Goal: Check status: Check status

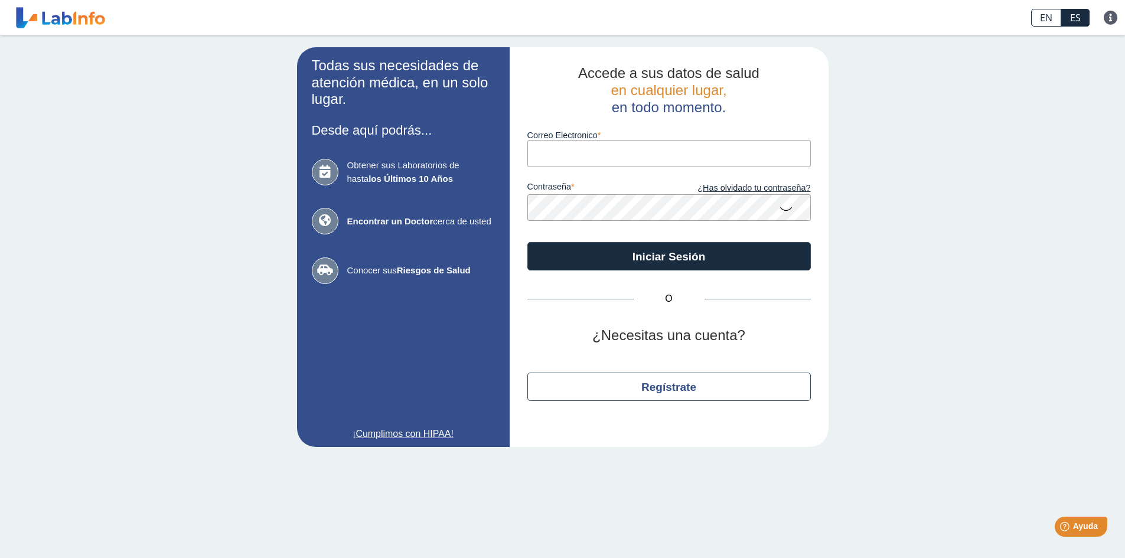
click at [607, 152] on input "Correo Electronico" at bounding box center [668, 153] width 283 height 27
type input "[EMAIL_ADDRESS][DOMAIN_NAME]"
click at [527, 242] on button "Iniciar Sesión" at bounding box center [668, 256] width 283 height 28
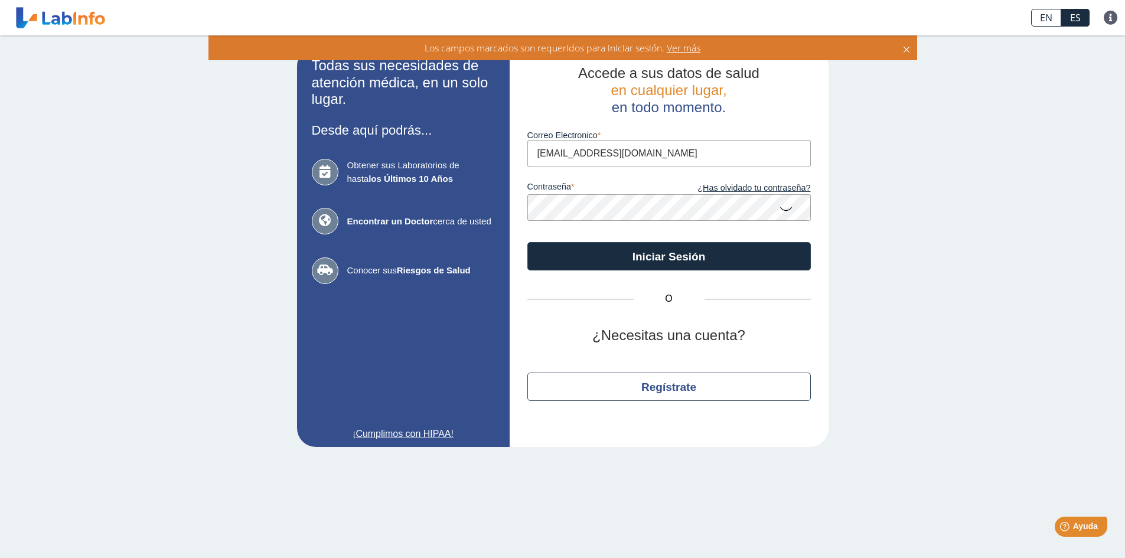
click at [788, 207] on icon at bounding box center [786, 208] width 14 height 23
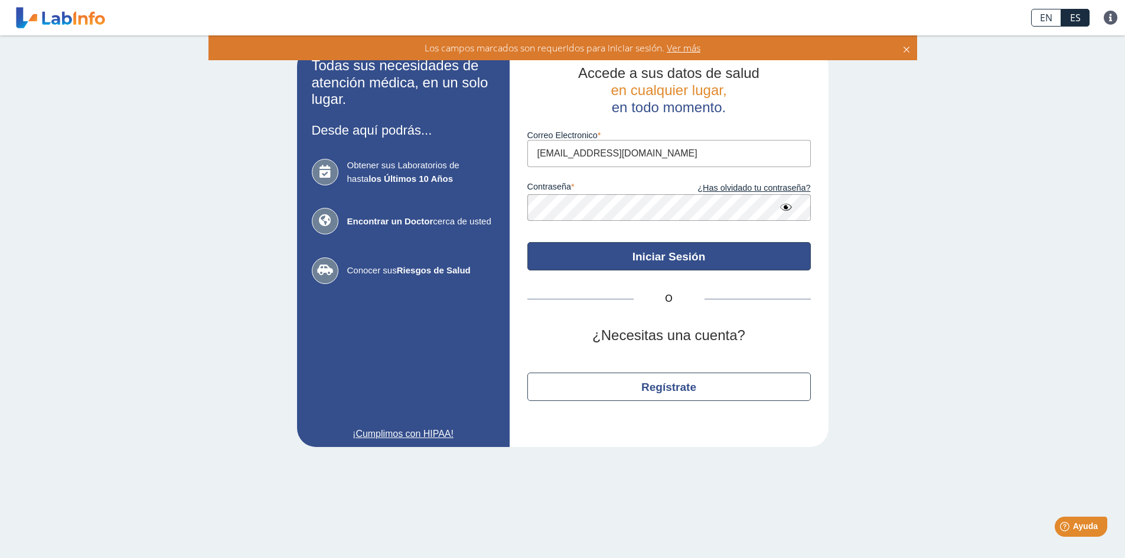
click at [677, 258] on button "Iniciar Sesión" at bounding box center [668, 256] width 283 height 28
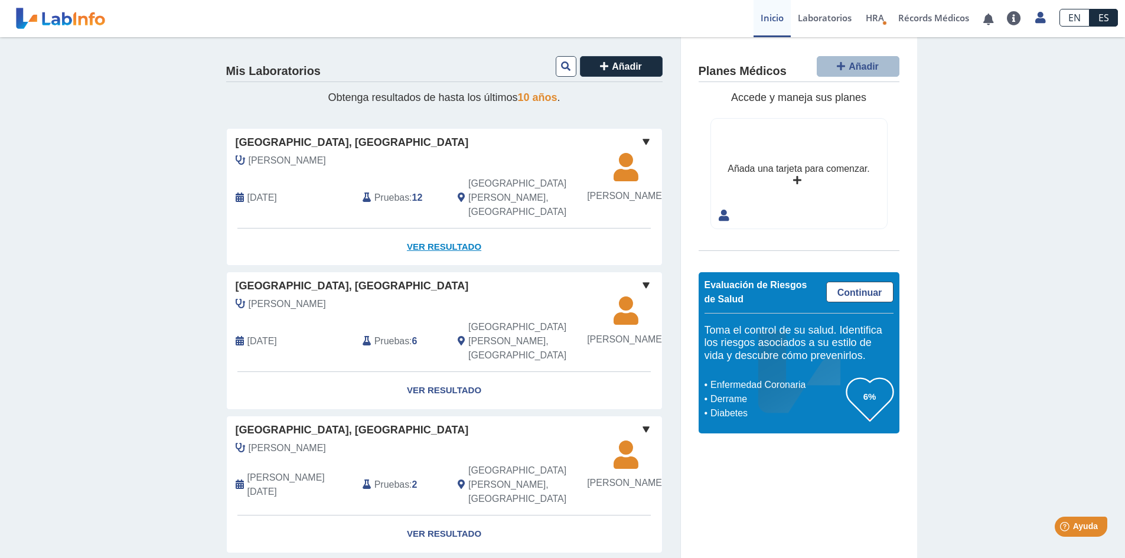
click at [434, 245] on link "Ver Resultado" at bounding box center [444, 247] width 435 height 37
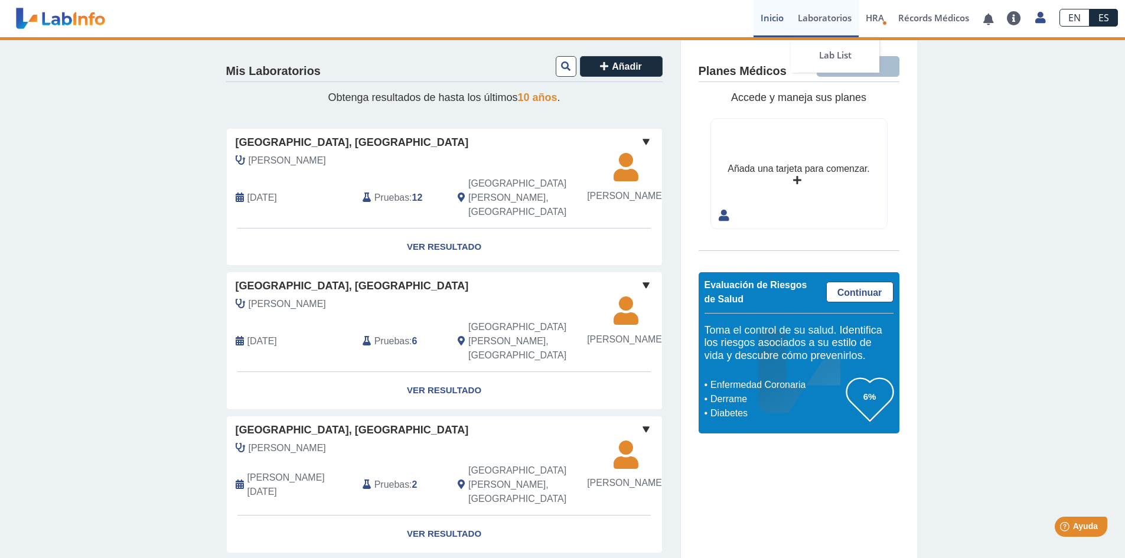
click at [830, 25] on link "Laboratorios" at bounding box center [825, 18] width 68 height 37
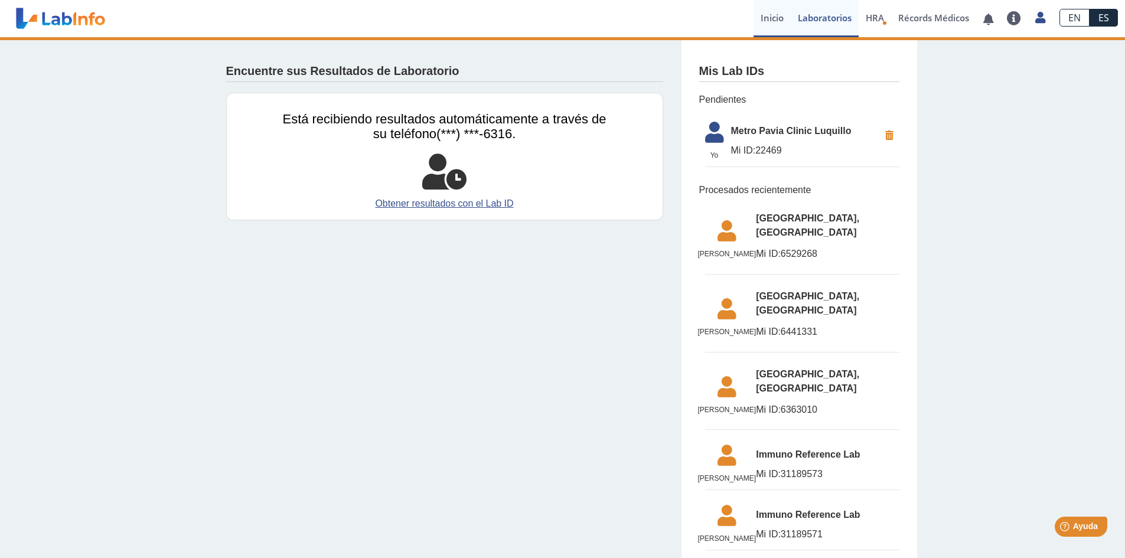
click at [768, 25] on link "Inicio" at bounding box center [772, 18] width 37 height 37
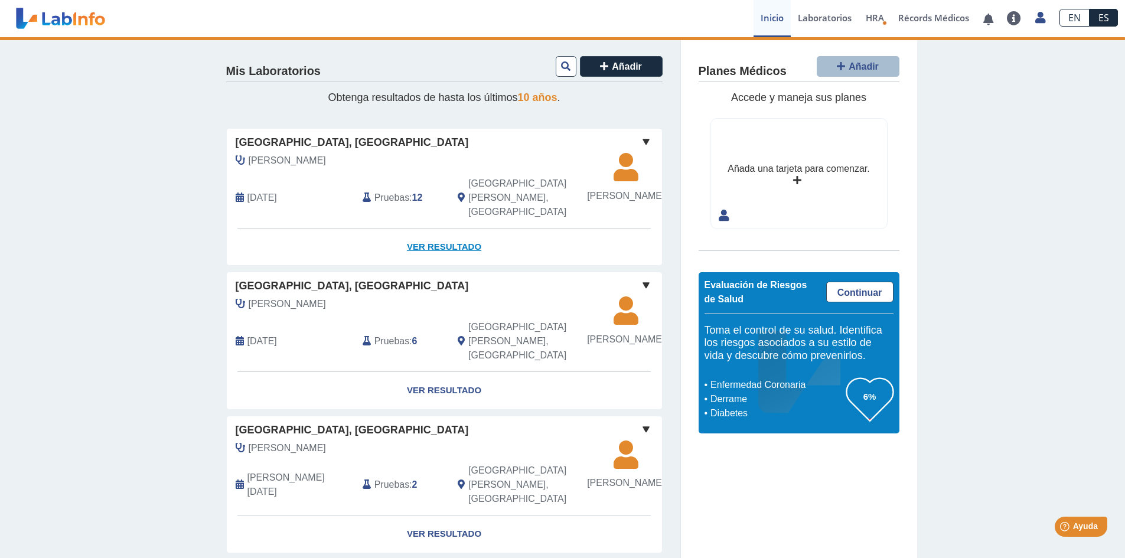
click at [436, 249] on link "Ver Resultado" at bounding box center [444, 247] width 435 height 37
click at [432, 210] on div "Pruebas : 12" at bounding box center [401, 198] width 95 height 43
click at [430, 252] on link "Ver Resultado" at bounding box center [444, 247] width 435 height 37
click at [389, 168] on div "[PERSON_NAME]" at bounding box center [418, 161] width 382 height 14
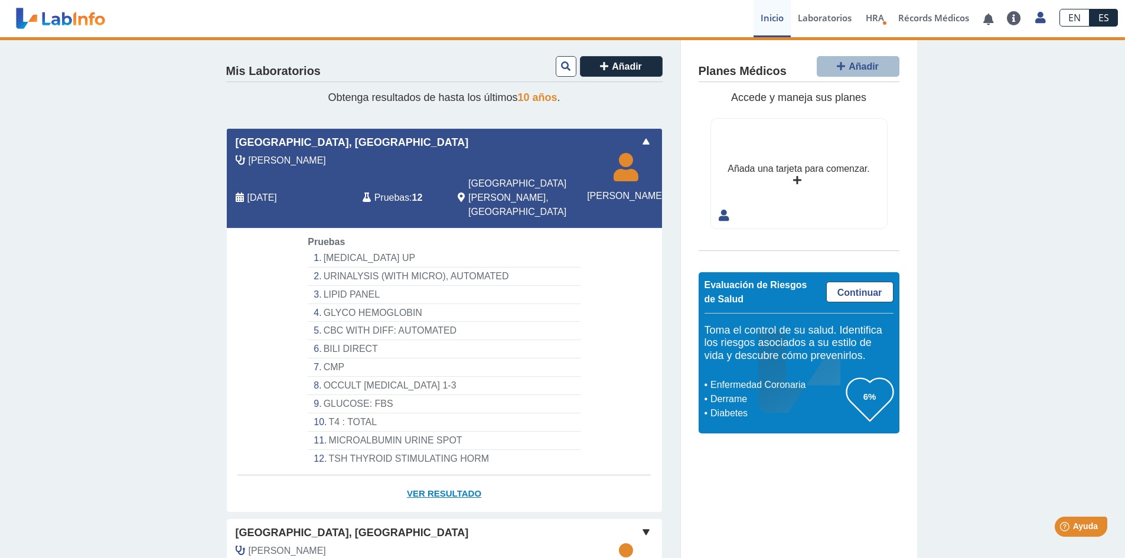
click at [452, 495] on link "Ver Resultado" at bounding box center [444, 493] width 435 height 37
click at [984, 21] on link at bounding box center [988, 19] width 24 height 9
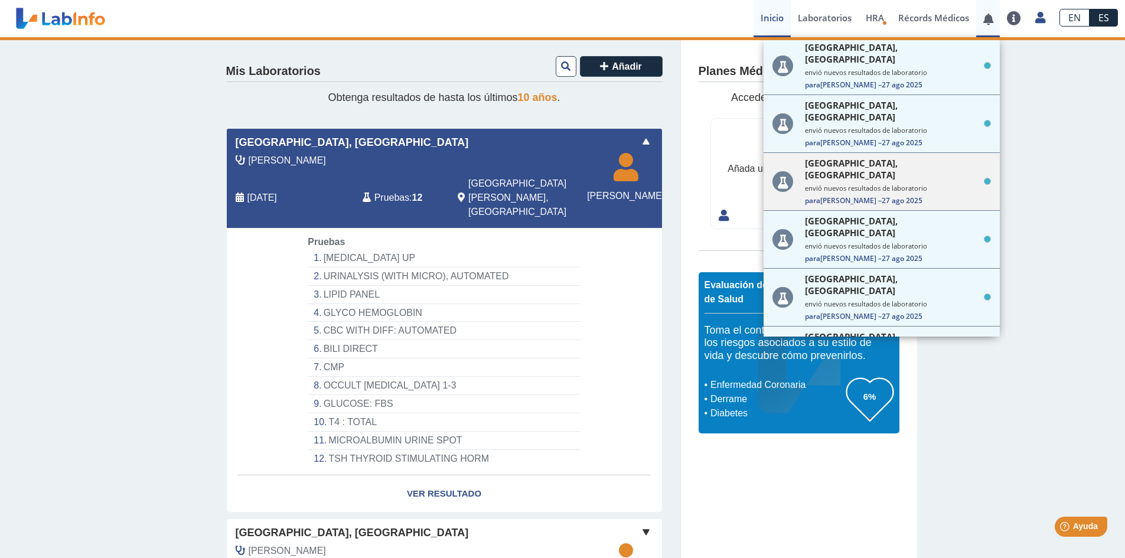
click at [869, 184] on small "envió nuevos resultados de laboratorio" at bounding box center [898, 188] width 186 height 9
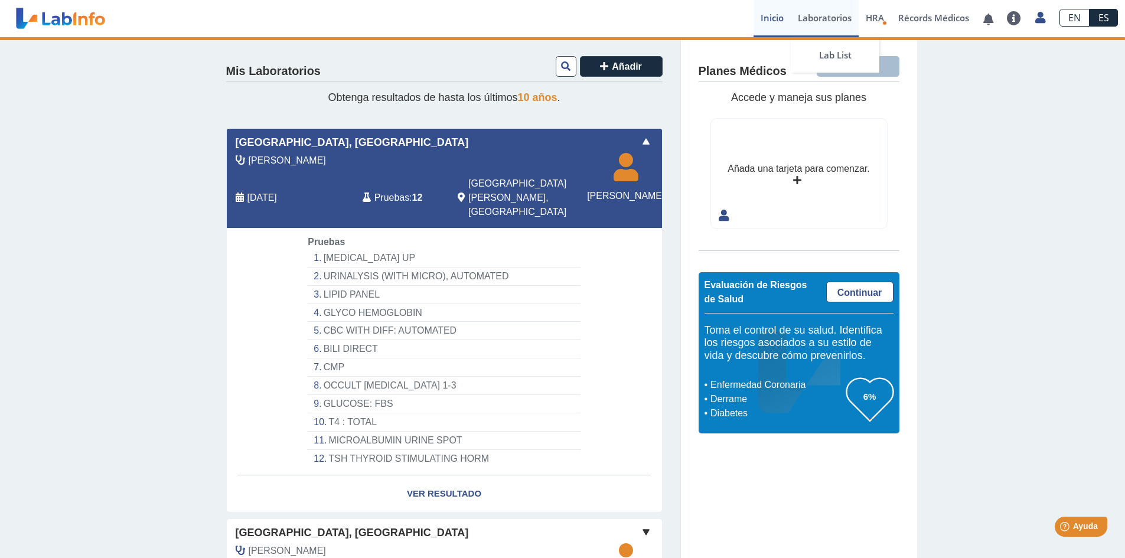
click at [809, 17] on link "Laboratorios" at bounding box center [825, 18] width 68 height 37
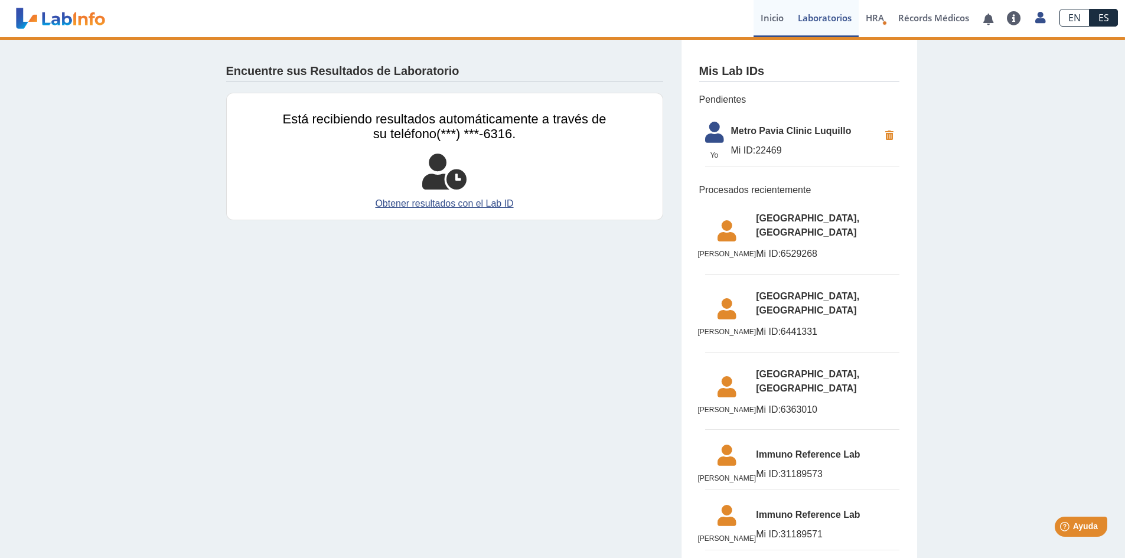
click at [780, 17] on link "Inicio" at bounding box center [772, 18] width 37 height 37
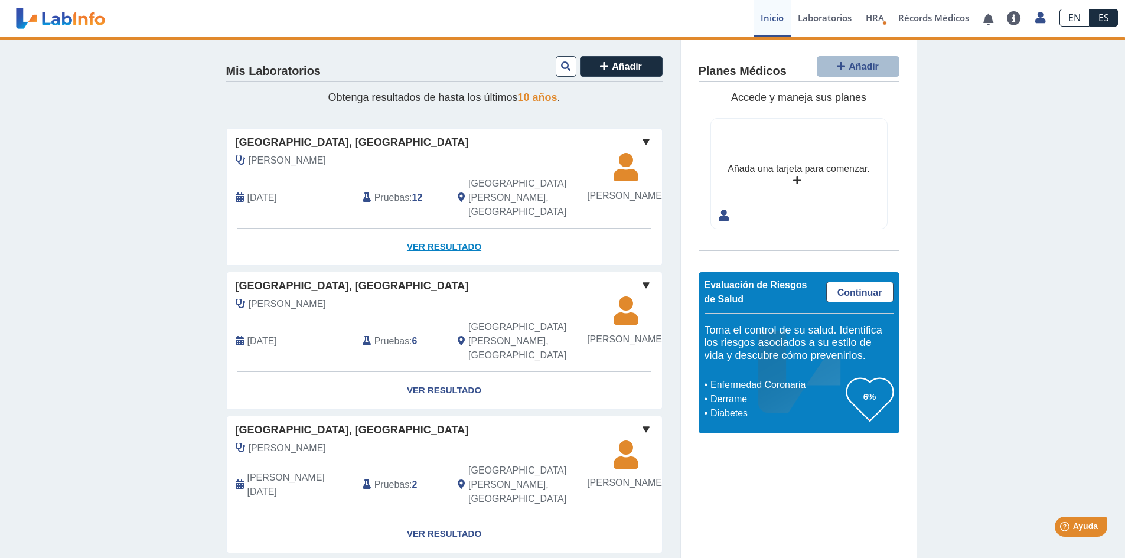
click at [438, 246] on link "Ver Resultado" at bounding box center [444, 247] width 435 height 37
drag, startPoint x: 110, startPoint y: 24, endPoint x: 17, endPoint y: 25, distance: 92.7
click at [17, 25] on header "[GEOGRAPHIC_DATA], [GEOGRAPHIC_DATA][PERSON_NAME] envió nuevos resultados de la…" at bounding box center [562, 18] width 1125 height 37
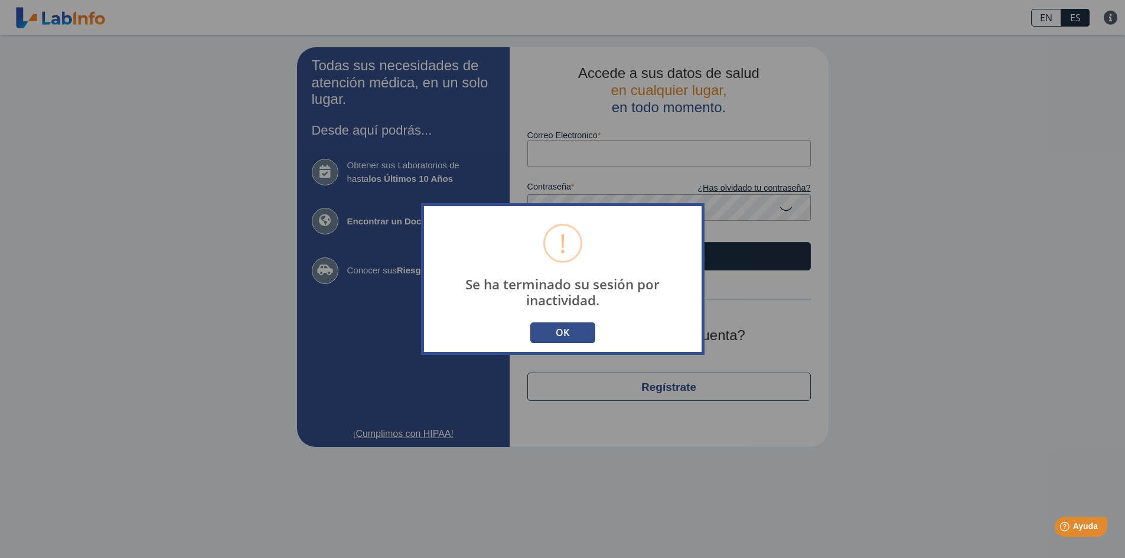
click at [573, 335] on button "OK" at bounding box center [562, 332] width 65 height 21
